Goal: Task Accomplishment & Management: Complete application form

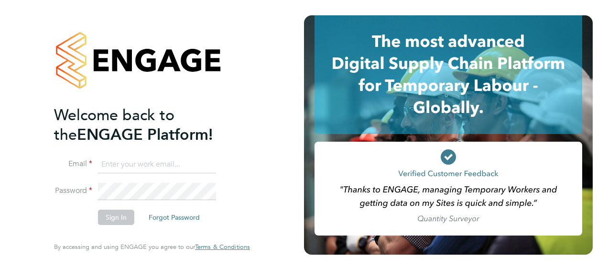
type input "[PERSON_NAME][EMAIL_ADDRESS][PERSON_NAME][DOMAIN_NAME]"
click at [117, 218] on button "Sign In" at bounding box center [116, 216] width 36 height 15
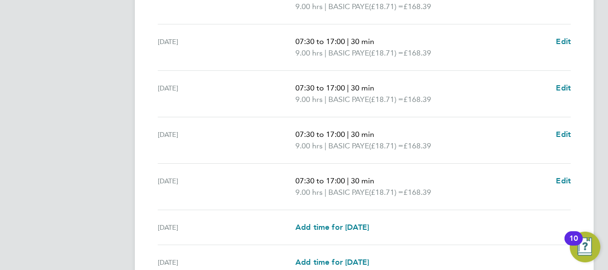
scroll to position [427, 0]
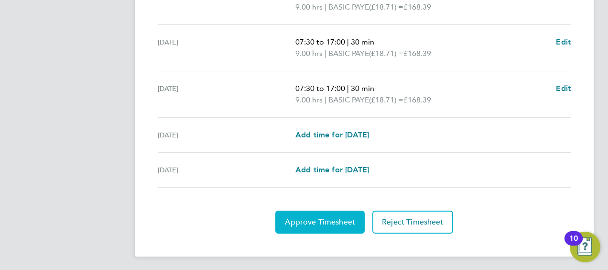
click at [308, 219] on span "Approve Timesheet" at bounding box center [320, 222] width 70 height 10
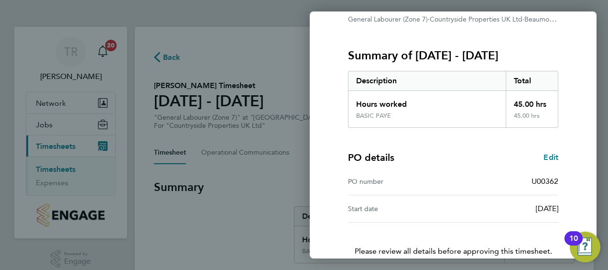
scroll to position [160, 0]
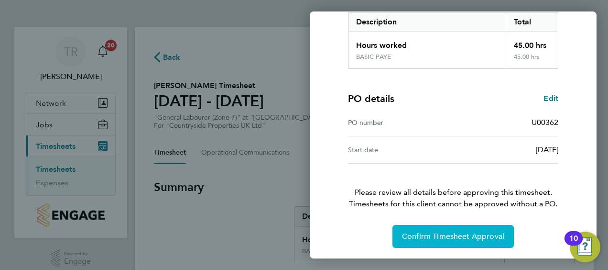
click at [462, 238] on span "Confirm Timesheet Approval" at bounding box center [453, 236] width 102 height 10
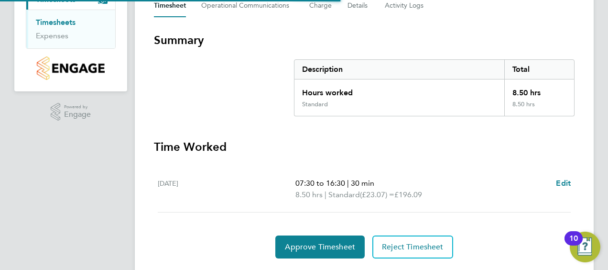
scroll to position [173, 0]
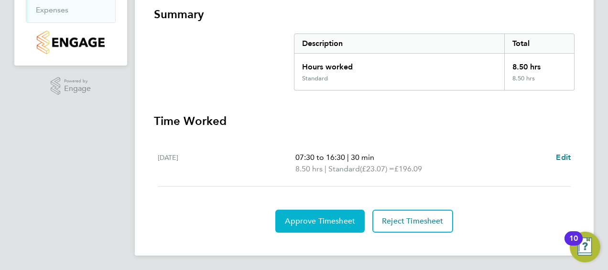
click at [318, 220] on span "Approve Timesheet" at bounding box center [320, 221] width 70 height 10
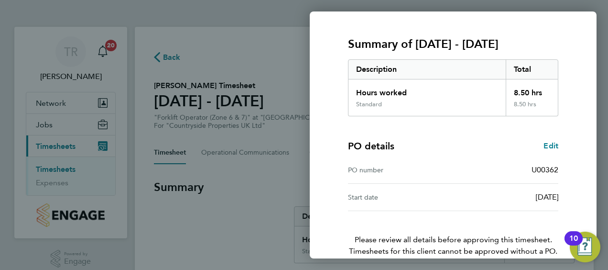
scroll to position [160, 0]
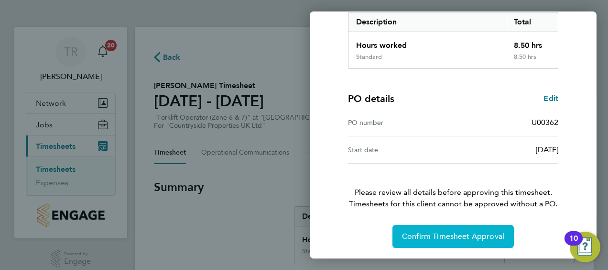
click at [417, 231] on span "Confirm Timesheet Approval" at bounding box center [453, 236] width 102 height 10
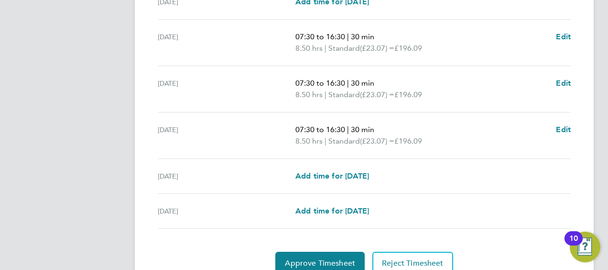
scroll to position [416, 0]
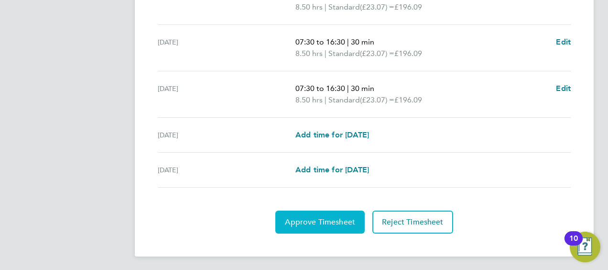
click at [314, 223] on span "Approve Timesheet" at bounding box center [320, 222] width 70 height 10
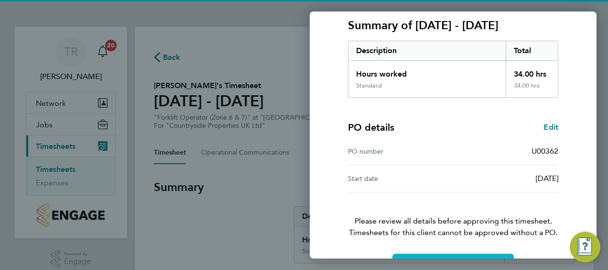
scroll to position [160, 0]
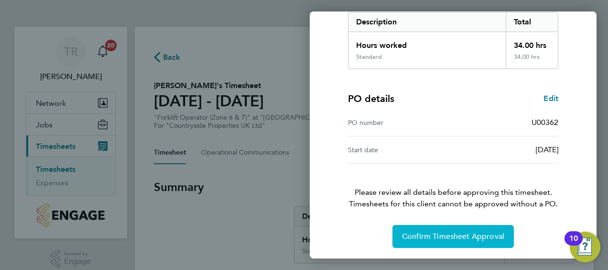
click at [423, 239] on span "Confirm Timesheet Approval" at bounding box center [453, 236] width 102 height 10
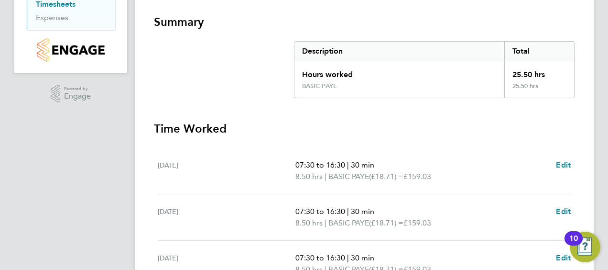
scroll to position [404, 0]
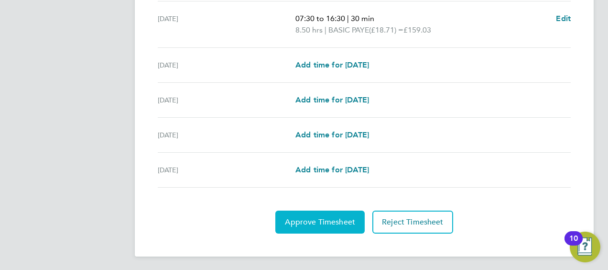
click at [324, 217] on span "Approve Timesheet" at bounding box center [320, 222] width 70 height 10
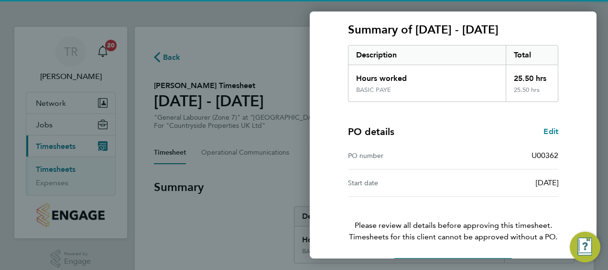
scroll to position [160, 0]
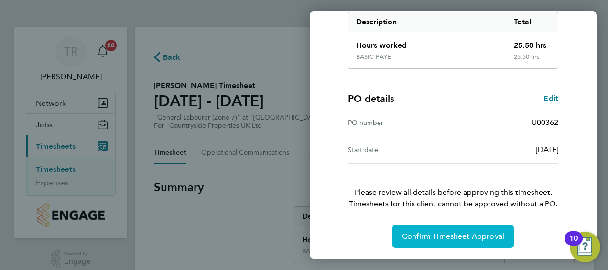
click at [461, 237] on span "Confirm Timesheet Approval" at bounding box center [453, 236] width 102 height 10
